Goal: Task Accomplishment & Management: Use online tool/utility

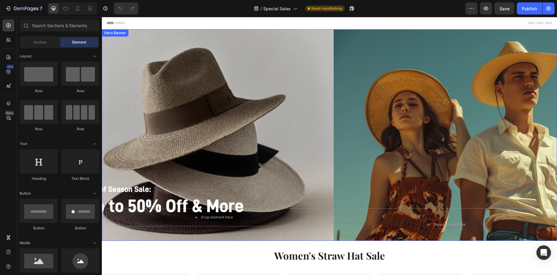
click at [252, 150] on div "Overlay" at bounding box center [329, 134] width 455 height 211
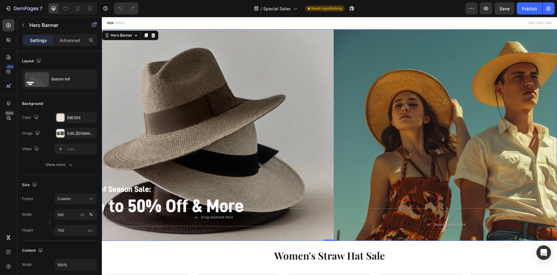
click at [351, 129] on div "Overlay" at bounding box center [329, 134] width 455 height 211
click at [77, 11] on icon at bounding box center [78, 8] width 6 height 6
type input "695"
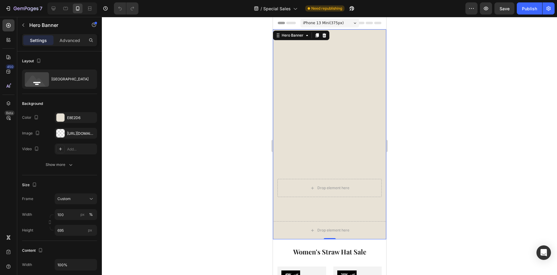
click at [419, 121] on div at bounding box center [329, 146] width 455 height 258
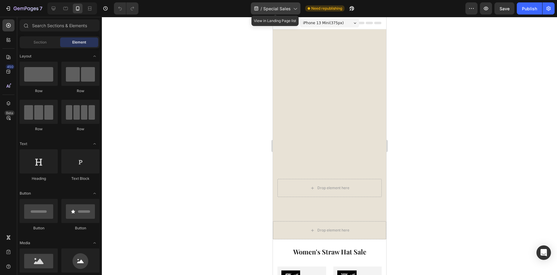
click at [268, 9] on span "Special Sales" at bounding box center [276, 8] width 27 height 6
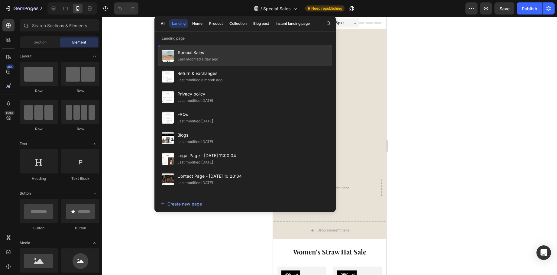
click at [217, 55] on span "Special Sales" at bounding box center [198, 52] width 40 height 7
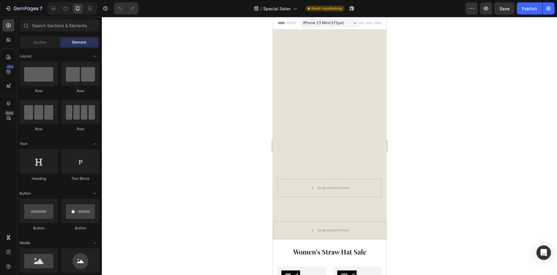
click at [457, 98] on div at bounding box center [329, 146] width 455 height 258
click at [49, 5] on div at bounding box center [72, 8] width 50 height 12
drag, startPoint x: 51, startPoint y: 5, endPoint x: 122, endPoint y: 31, distance: 75.4
click at [52, 5] on div at bounding box center [54, 9] width 10 height 10
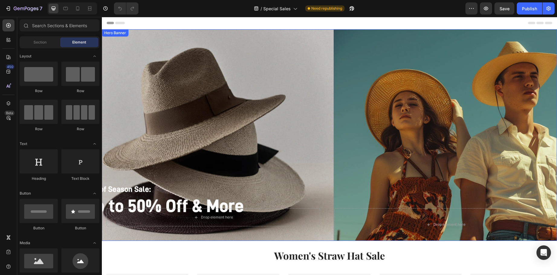
click at [351, 122] on div "Overlay" at bounding box center [329, 134] width 455 height 211
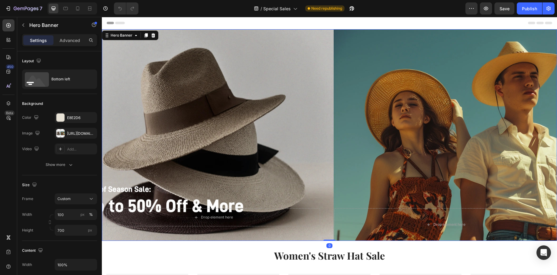
click at [386, 112] on div "Overlay" at bounding box center [329, 134] width 455 height 211
